Goal: Obtain resource: Download file/media

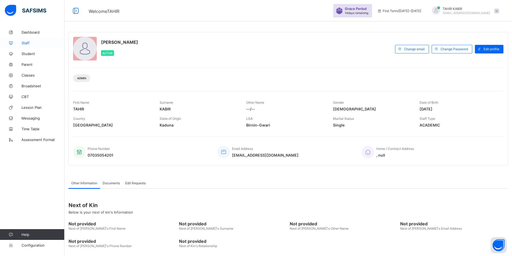
click at [9, 42] on icon at bounding box center [10, 43] width 21 height 4
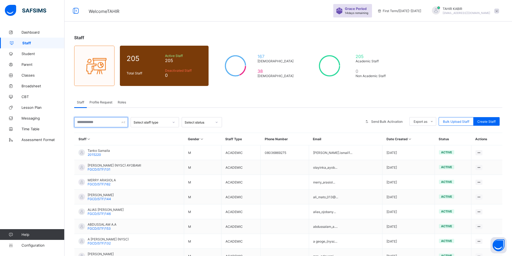
click at [80, 125] on input "text" at bounding box center [101, 122] width 54 height 10
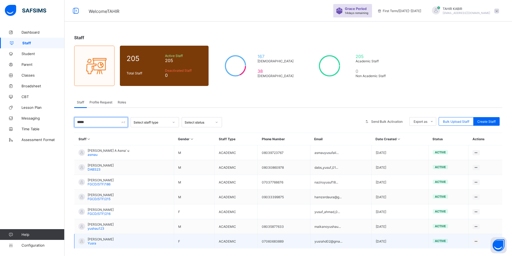
type input "*****"
click at [130, 245] on td "[PERSON_NAME] Dahiru [PERSON_NAME]" at bounding box center [124, 241] width 100 height 15
click at [96, 243] on div "[PERSON_NAME] Dahiru [PERSON_NAME]" at bounding box center [101, 241] width 26 height 8
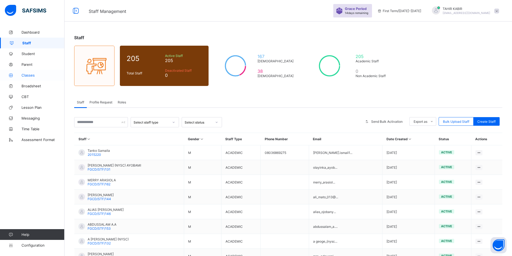
click at [23, 77] on span "Classes" at bounding box center [42, 75] width 43 height 4
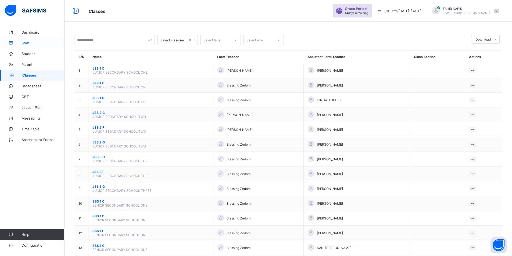
drag, startPoint x: 27, startPoint y: 41, endPoint x: 33, endPoint y: 45, distance: 7.0
click at [27, 41] on span "Staff" at bounding box center [42, 43] width 43 height 4
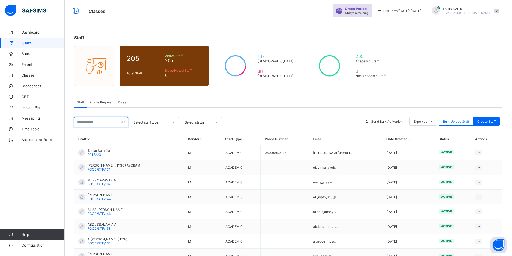
click at [100, 122] on input "text" at bounding box center [101, 122] width 54 height 10
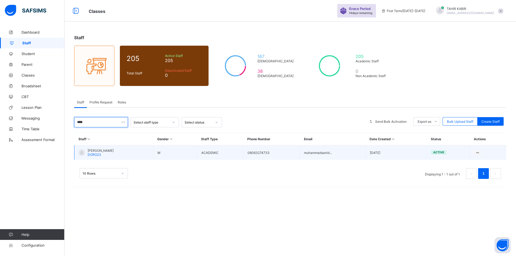
type input "****"
click at [114, 151] on span "[PERSON_NAME]" at bounding box center [101, 151] width 26 height 4
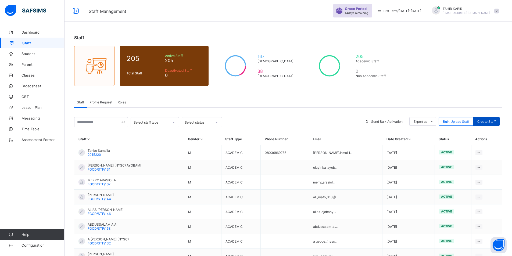
click at [483, 123] on span "Create Staff" at bounding box center [486, 122] width 18 height 4
select select "**"
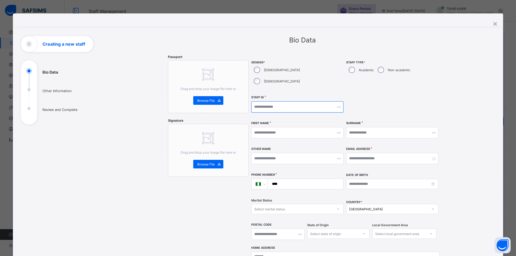
click at [256, 101] on input "text" at bounding box center [297, 106] width 92 height 11
type input "******"
type input "****"
click at [286, 79] on label "[DEMOGRAPHIC_DATA]" at bounding box center [282, 81] width 36 height 4
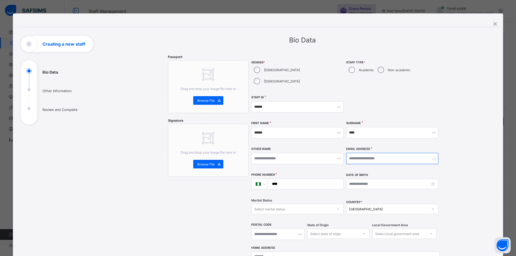
click at [381, 153] on input "email" at bounding box center [392, 158] width 92 height 11
type input "**********"
click at [307, 179] on input "****" at bounding box center [304, 184] width 71 height 10
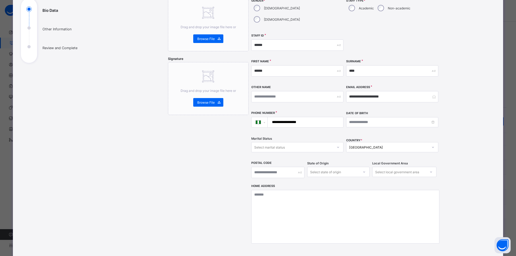
scroll to position [120, 0]
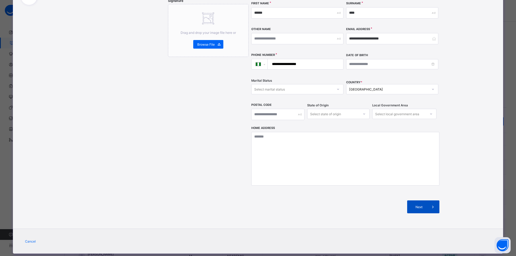
type input "**********"
click at [409, 200] on div "Next" at bounding box center [423, 206] width 32 height 13
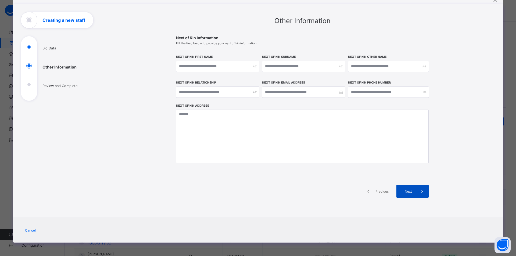
click at [404, 188] on div "Next" at bounding box center [412, 191] width 32 height 13
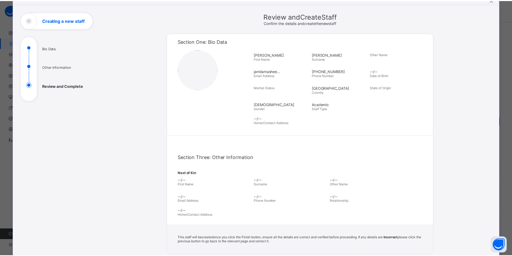
scroll to position [99, 0]
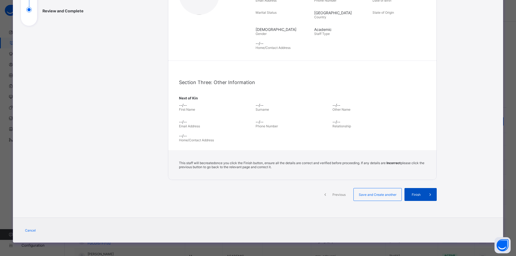
click at [415, 194] on span "Finish" at bounding box center [415, 195] width 15 height 4
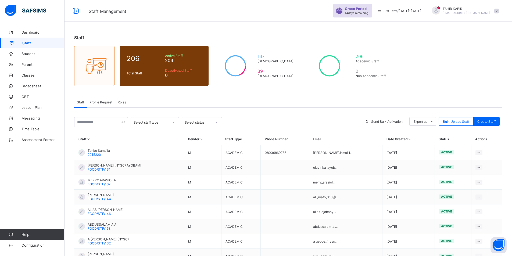
click at [94, 128] on div "Select staff type Select status Send Bulk Activation Export as Pdf Report Excel…" at bounding box center [288, 217] width 428 height 200
click at [90, 125] on input "text" at bounding box center [101, 122] width 54 height 10
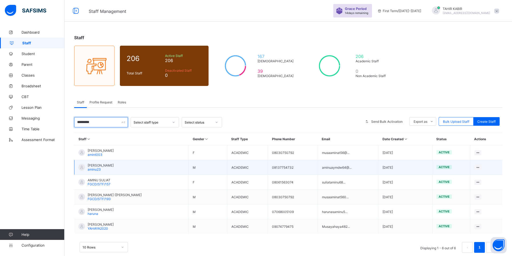
type input "*********"
click at [98, 166] on span "[PERSON_NAME]" at bounding box center [101, 165] width 26 height 4
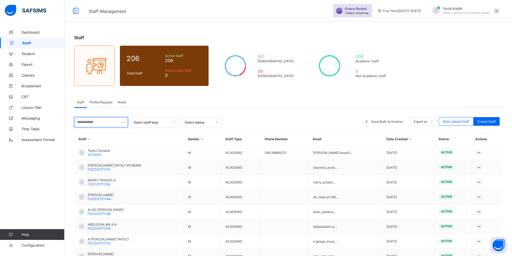
click at [108, 121] on input "text" at bounding box center [101, 122] width 54 height 10
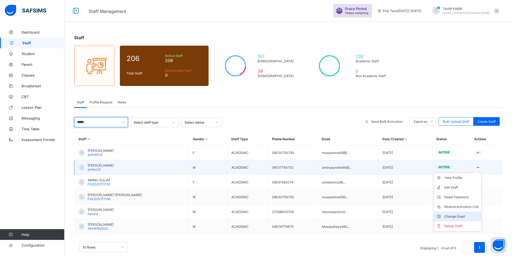
type input "*****"
click at [460, 213] on li "Change Email" at bounding box center [457, 217] width 47 height 10
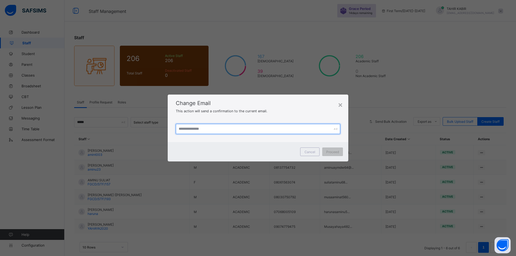
click at [216, 132] on input "text" at bounding box center [258, 129] width 164 height 10
type input "**********"
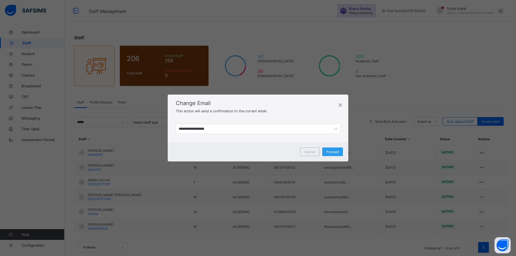
click at [325, 153] on div "Proceed" at bounding box center [332, 151] width 21 height 9
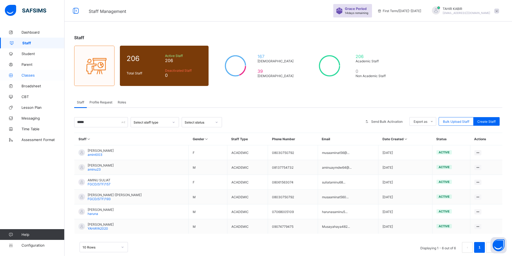
click at [28, 73] on link "Classes" at bounding box center [32, 75] width 64 height 11
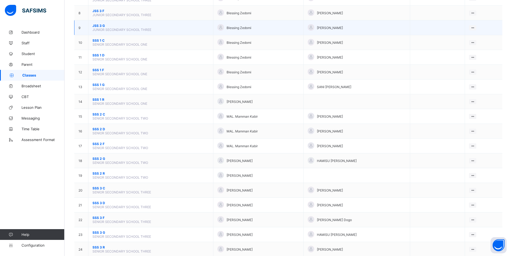
scroll to position [175, 0]
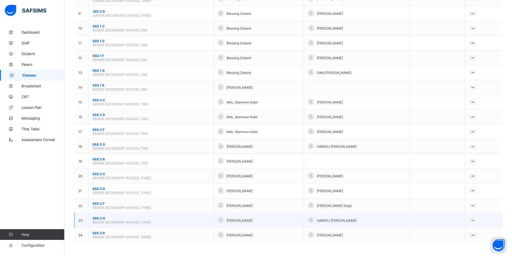
click at [103, 218] on span "SSS 3 G" at bounding box center [150, 218] width 117 height 4
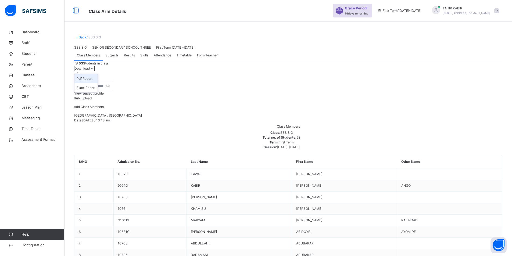
click at [97, 83] on li "Pdf Report" at bounding box center [85, 78] width 23 height 9
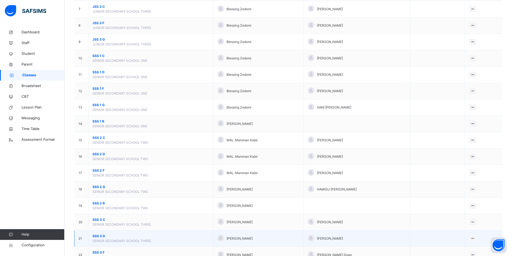
scroll to position [188, 0]
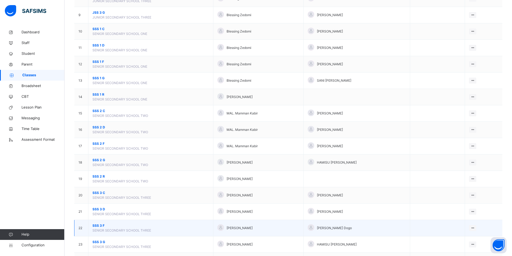
click at [99, 226] on span "SSS 3 F" at bounding box center [150, 225] width 117 height 5
click at [99, 226] on div "Select class section Select level Select arm Download Pdf Report Excel Report S…" at bounding box center [287, 47] width 447 height 471
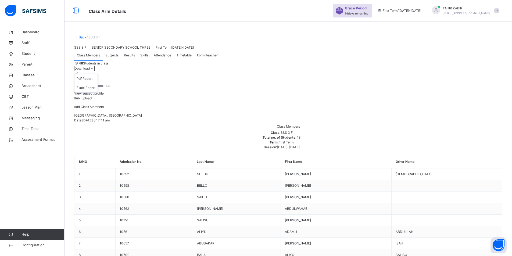
click at [90, 70] on span "Download" at bounding box center [81, 68] width 15 height 4
click at [97, 83] on li "Pdf Report" at bounding box center [85, 78] width 23 height 9
drag, startPoint x: 466, startPoint y: 139, endPoint x: 463, endPoint y: 139, distance: 2.7
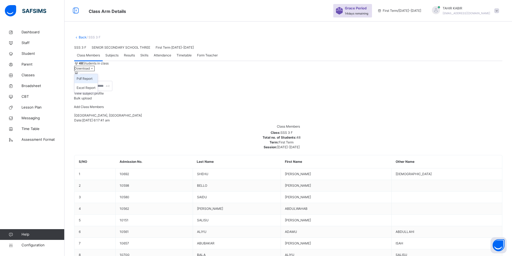
click at [97, 83] on li "Pdf Report" at bounding box center [85, 78] width 23 height 9
click at [90, 70] on span "Download" at bounding box center [81, 68] width 15 height 4
click at [97, 83] on li "Pdf Report" at bounding box center [85, 78] width 23 height 9
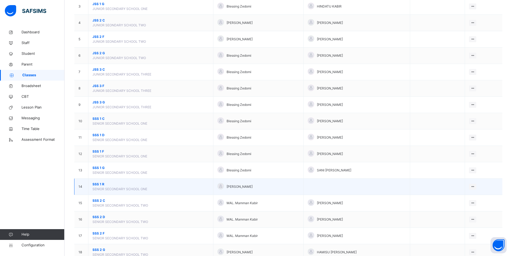
scroll to position [161, 0]
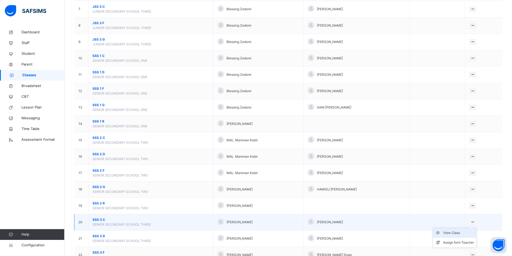
click at [464, 233] on div "View Class" at bounding box center [458, 232] width 31 height 5
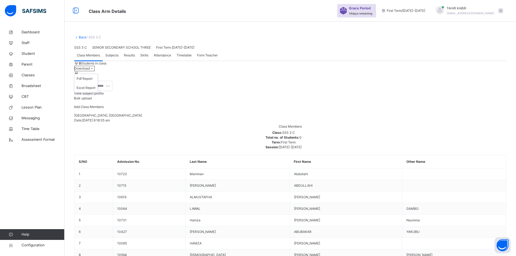
click at [94, 70] on span at bounding box center [92, 68] width 5 height 4
click at [97, 83] on li "Pdf Report" at bounding box center [85, 78] width 23 height 9
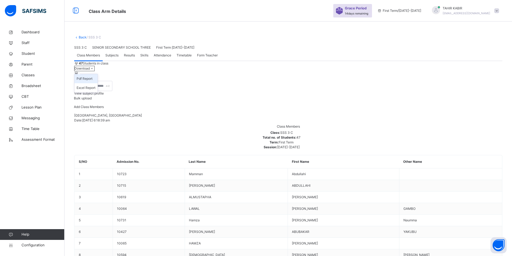
click at [97, 83] on li "Pdf Report" at bounding box center [85, 78] width 23 height 9
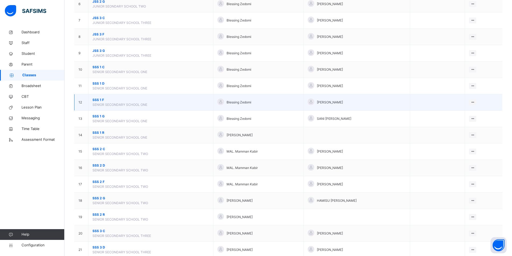
scroll to position [161, 0]
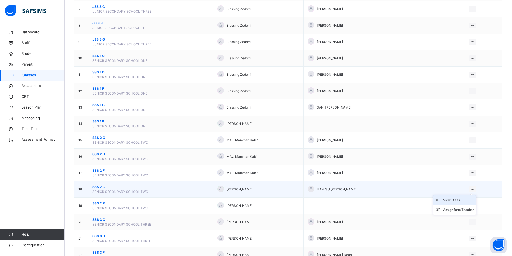
click at [464, 199] on div "View Class" at bounding box center [458, 199] width 31 height 5
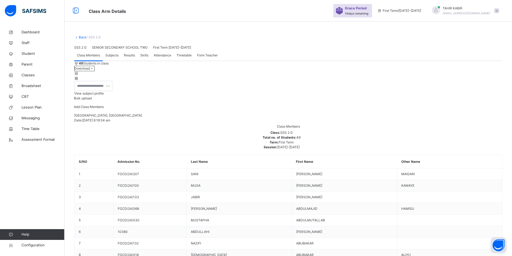
click at [104, 113] on div "Add Class Members" at bounding box center [89, 108] width 30 height 9
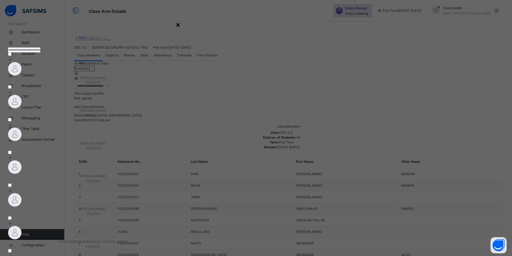
click at [180, 30] on div "×" at bounding box center [177, 24] width 5 height 11
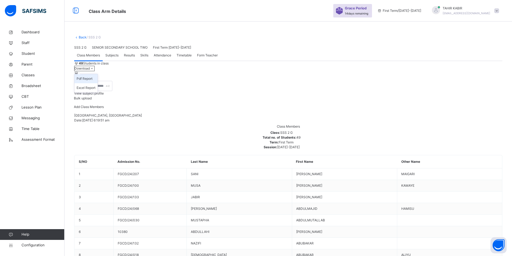
click at [97, 83] on li "Pdf Report" at bounding box center [85, 78] width 23 height 9
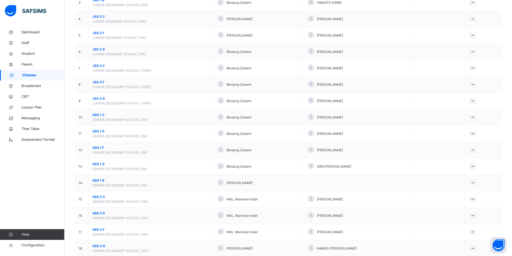
scroll to position [134, 0]
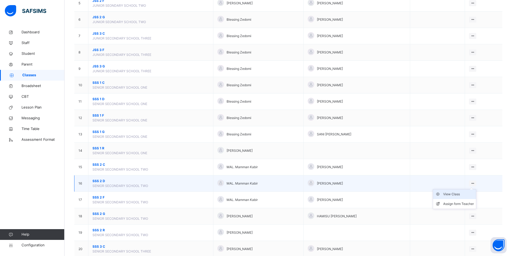
click at [468, 194] on div "View Class" at bounding box center [458, 194] width 31 height 5
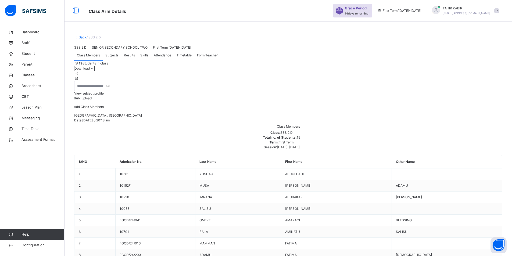
click at [90, 70] on span "Download" at bounding box center [81, 68] width 15 height 4
click at [97, 83] on li "Pdf Report" at bounding box center [85, 78] width 23 height 9
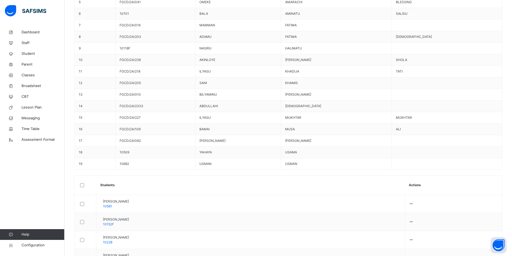
scroll to position [188, 0]
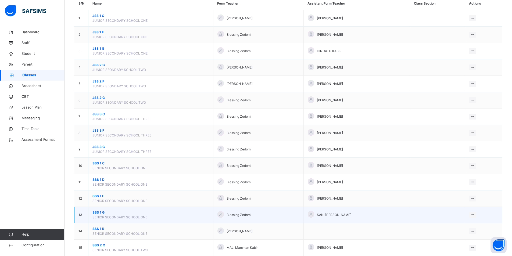
scroll to position [107, 0]
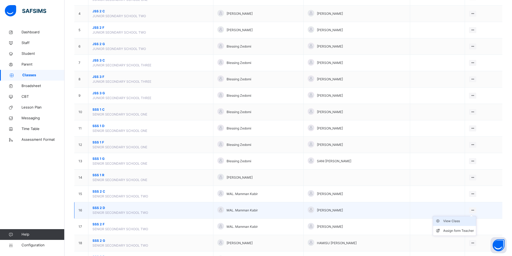
click at [467, 219] on div "View Class" at bounding box center [458, 220] width 31 height 5
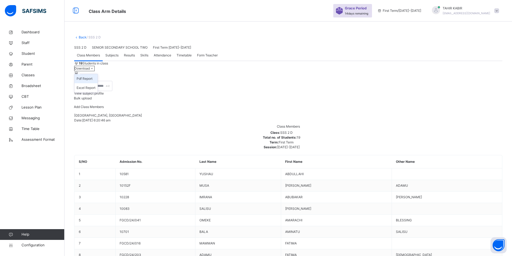
click at [90, 70] on span "Download" at bounding box center [81, 68] width 15 height 4
click at [97, 83] on li "Pdf Report" at bounding box center [85, 78] width 23 height 9
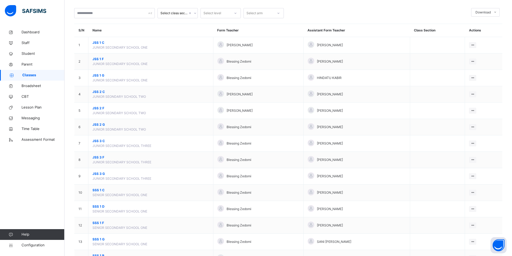
scroll to position [54, 0]
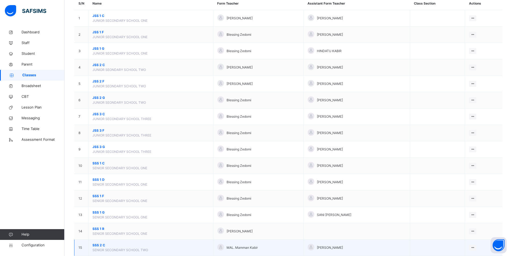
click at [95, 243] on span "SSS 2 C" at bounding box center [150, 245] width 117 height 5
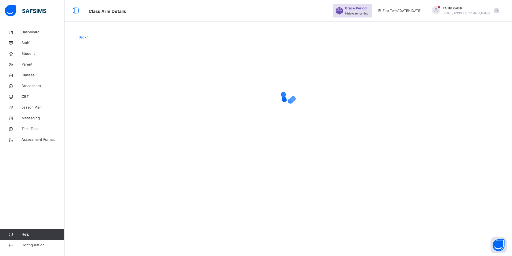
click at [95, 243] on div "Back /" at bounding box center [287, 128] width 447 height 256
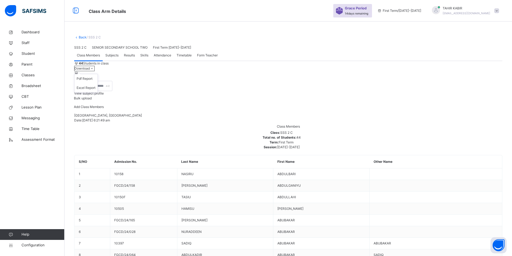
click at [90, 70] on span "Download" at bounding box center [81, 68] width 15 height 4
click at [97, 83] on li "Pdf Report" at bounding box center [85, 78] width 23 height 9
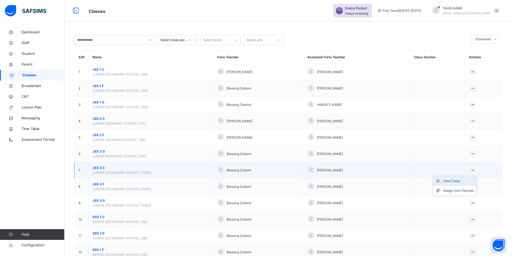
click at [469, 185] on li "View Class" at bounding box center [454, 181] width 43 height 10
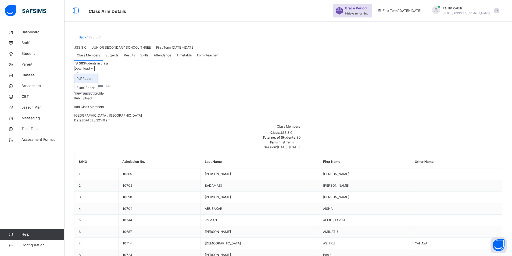
click at [97, 83] on li "Pdf Report" at bounding box center [85, 78] width 23 height 9
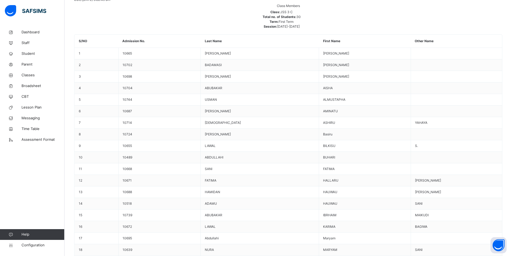
scroll to position [107, 0]
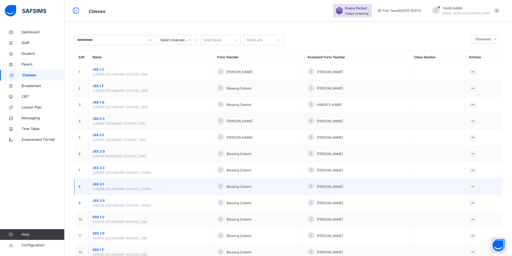
click at [101, 183] on span "JSS 3 F" at bounding box center [150, 184] width 117 height 5
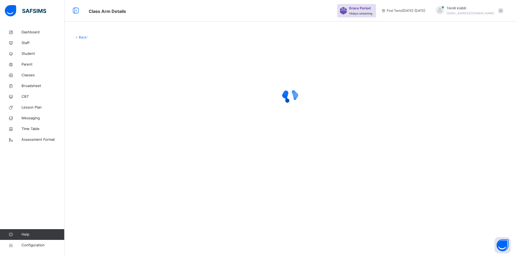
click at [101, 183] on div "Back /" at bounding box center [289, 128] width 451 height 256
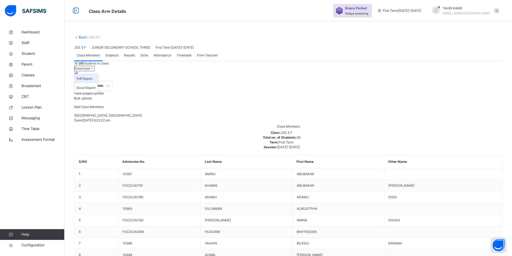
click at [97, 83] on li "Pdf Report" at bounding box center [85, 78] width 23 height 9
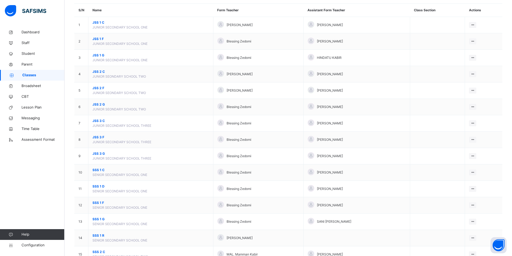
scroll to position [54, 0]
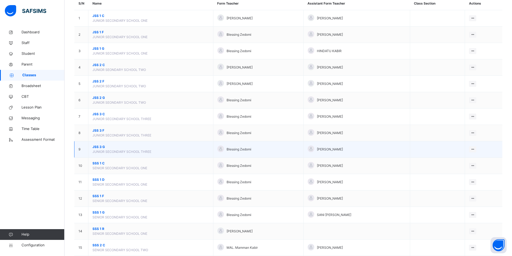
click at [94, 146] on span "JSS 3 G" at bounding box center [150, 147] width 117 height 5
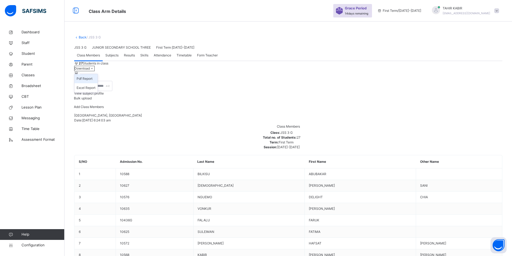
click at [97, 83] on li "Pdf Report" at bounding box center [85, 78] width 23 height 9
